Goal: Task Accomplishment & Management: Manage account settings

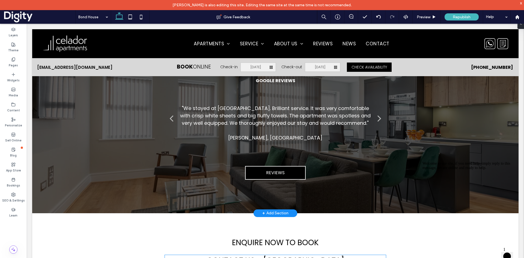
scroll to position [1882, 0]
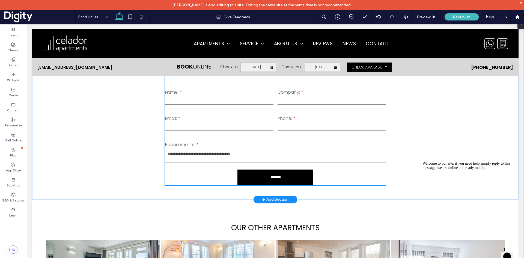
click at [235, 115] on label "Email:" at bounding box center [219, 118] width 108 height 7
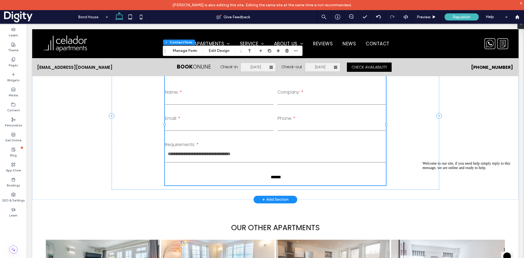
type input "*"
type input "***"
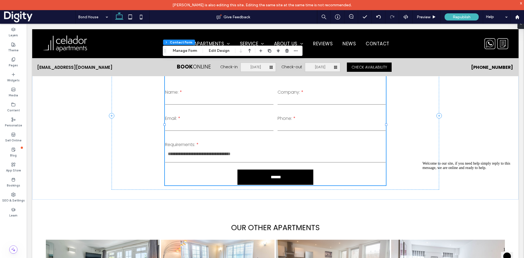
click at [218, 46] on div "Section Column Contact Form Manage Form Edit Design" at bounding box center [233, 51] width 140 height 10
click at [189, 51] on button "Manage Form" at bounding box center [184, 50] width 31 height 7
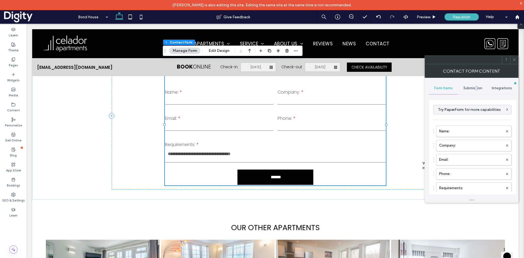
click at [476, 85] on div "Submission" at bounding box center [472, 88] width 29 height 12
click at [478, 111] on label "New submission notification" at bounding box center [472, 113] width 73 height 11
